Goal: Task Accomplishment & Management: Manage account settings

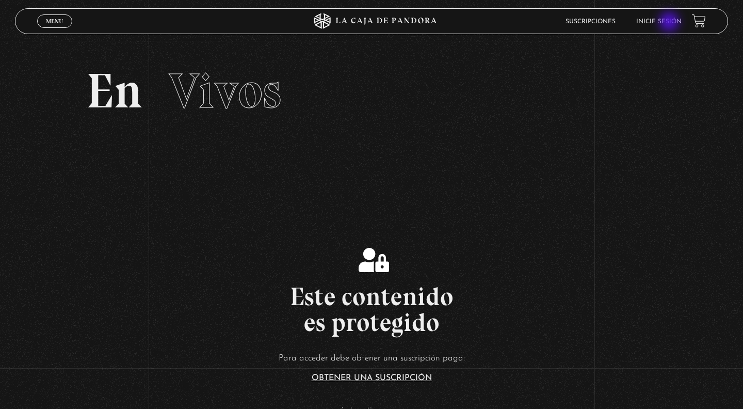
click at [670, 23] on link "Inicie sesión" at bounding box center [658, 22] width 45 height 6
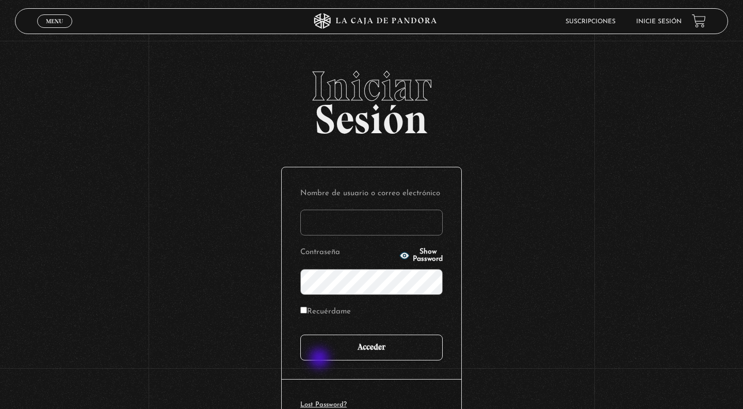
type input "Paola20"
click at [330, 350] on input "Acceder" at bounding box center [371, 347] width 142 height 26
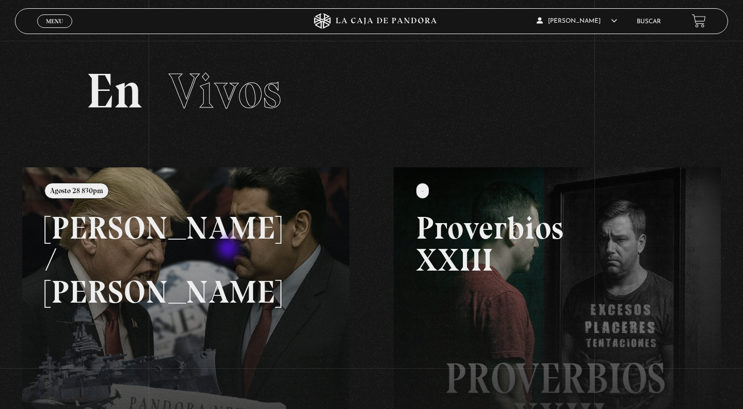
click at [229, 249] on link at bounding box center [393, 371] width 743 height 409
